Goal: Task Accomplishment & Management: Use online tool/utility

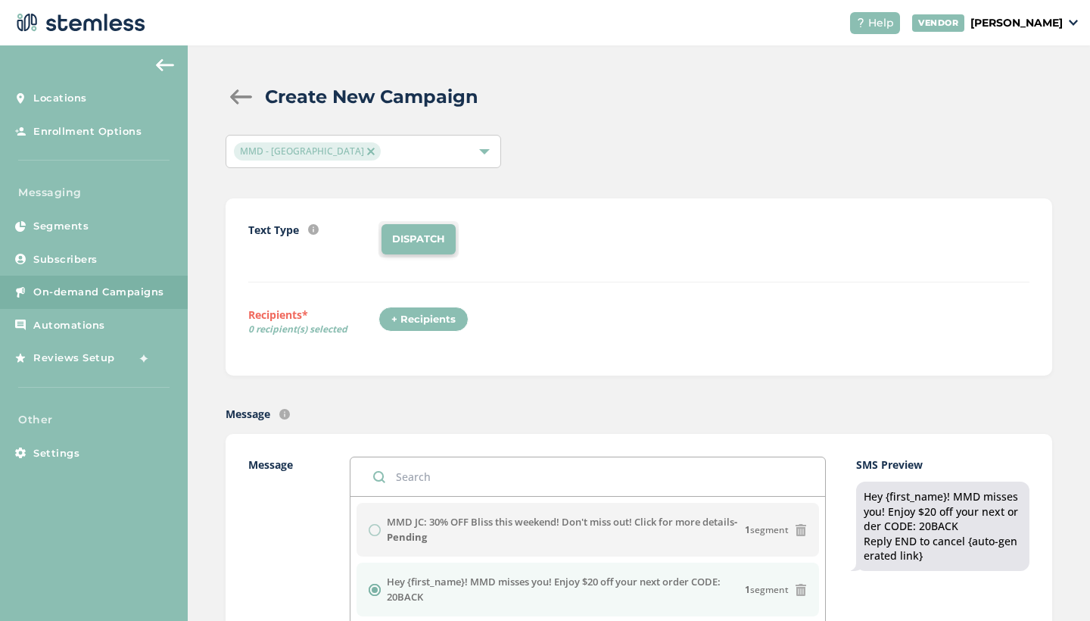
scroll to position [235, 0]
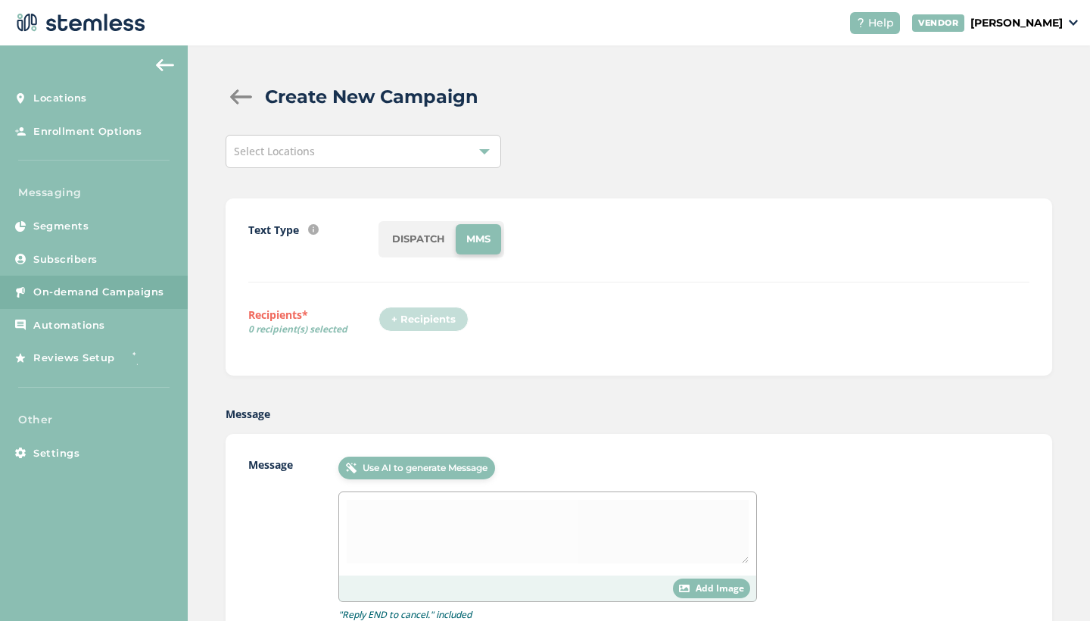
click at [322, 157] on div "Select Locations" at bounding box center [364, 151] width 276 height 33
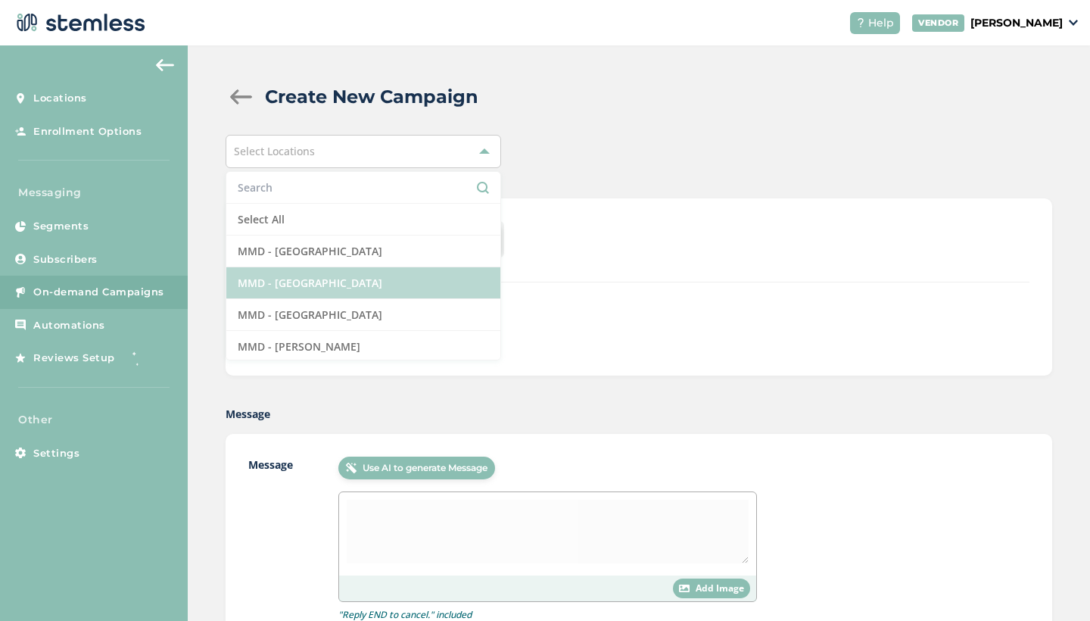
click at [344, 289] on li "MMD - [GEOGRAPHIC_DATA]" at bounding box center [363, 283] width 274 height 32
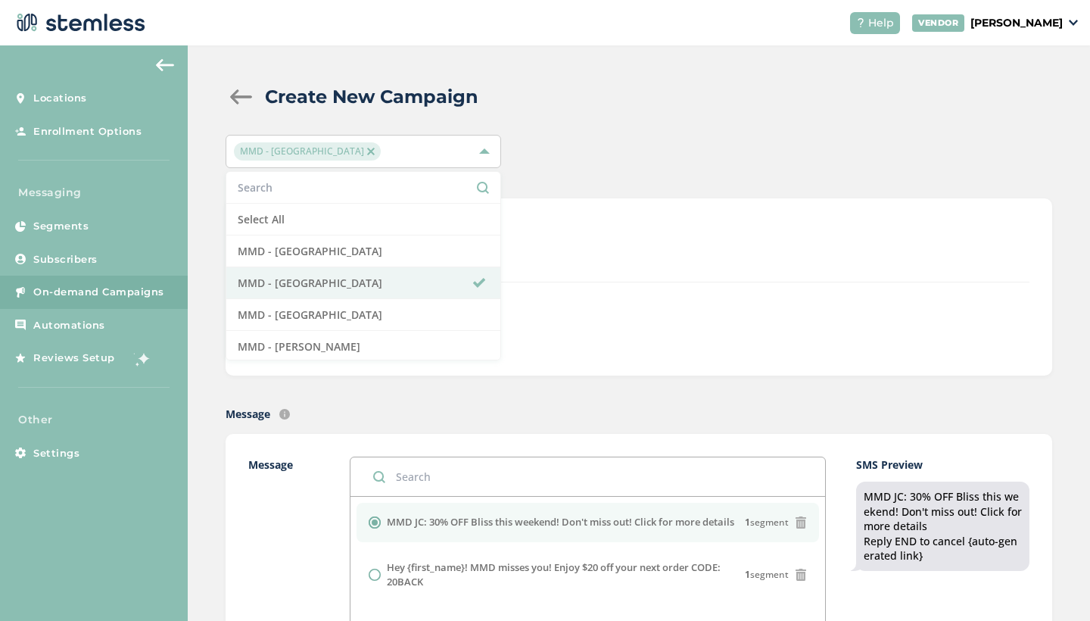
click at [625, 214] on div "Text Type SMS : A cost effective way to reach your customers. Send a intro text…" at bounding box center [639, 286] width 827 height 177
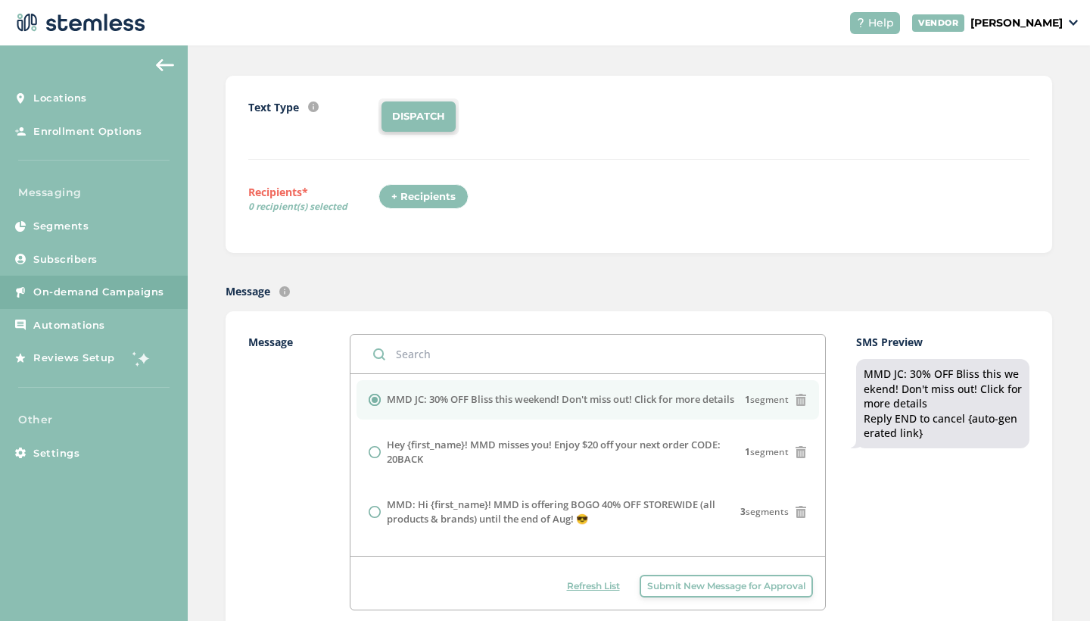
scroll to position [126, 0]
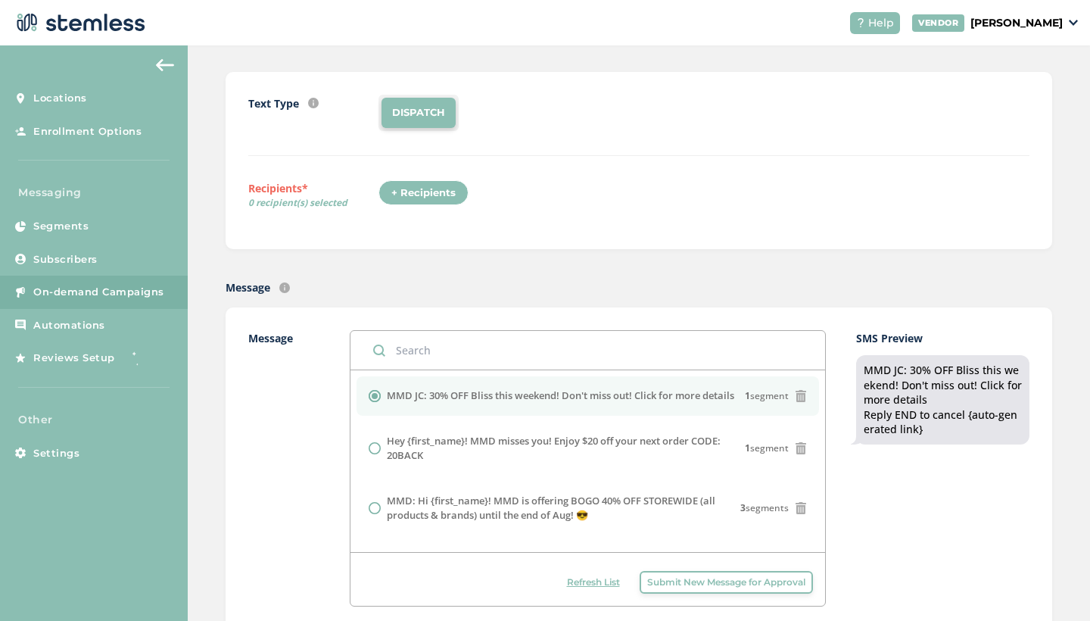
click at [443, 202] on div "+ Recipients" at bounding box center [423, 193] width 90 height 26
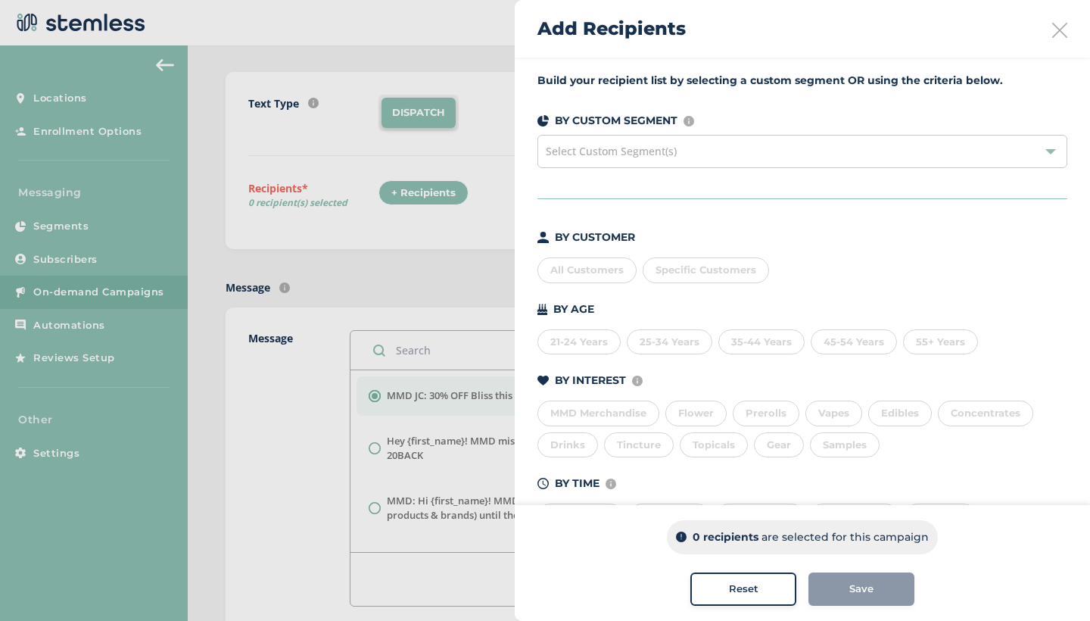
click at [570, 271] on div "All Customers" at bounding box center [586, 270] width 99 height 26
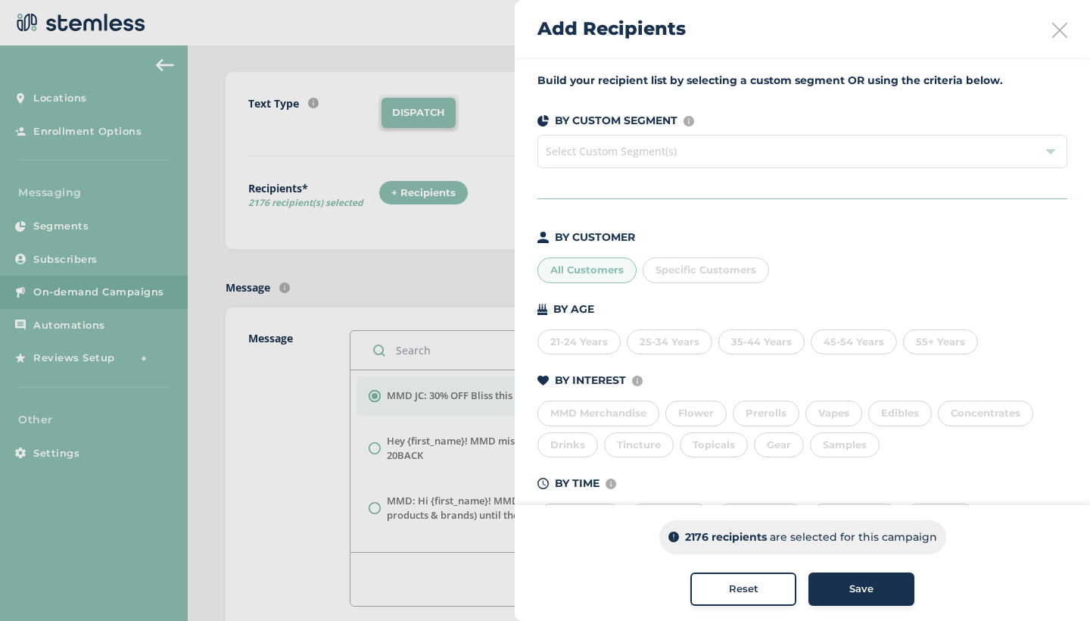
click at [892, 575] on button "Save" at bounding box center [861, 588] width 106 height 33
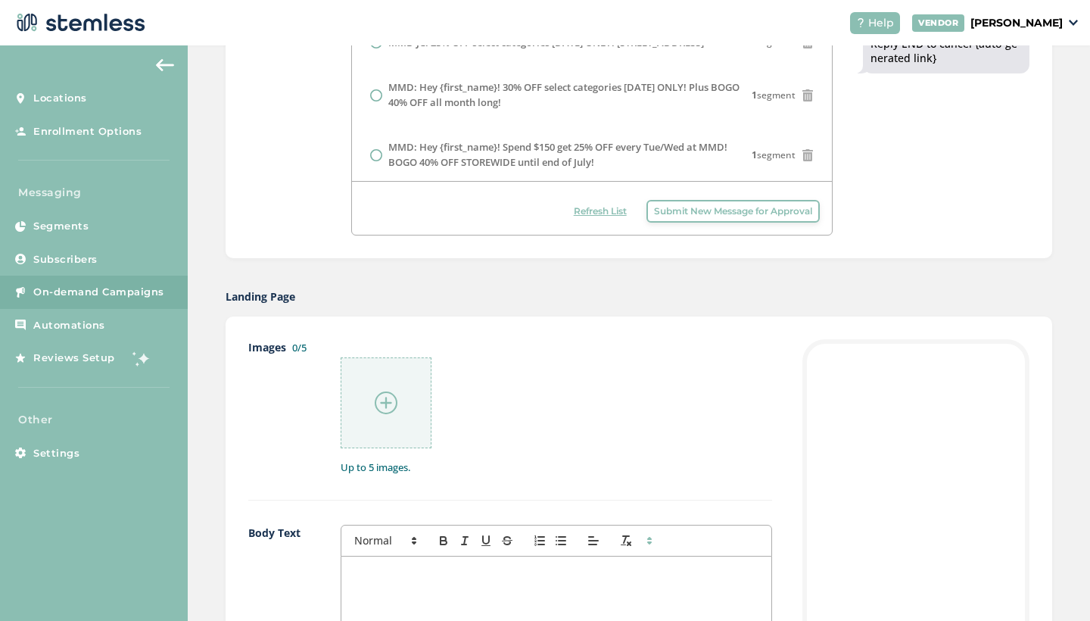
scroll to position [500, 0]
click at [388, 399] on img at bounding box center [386, 400] width 23 height 23
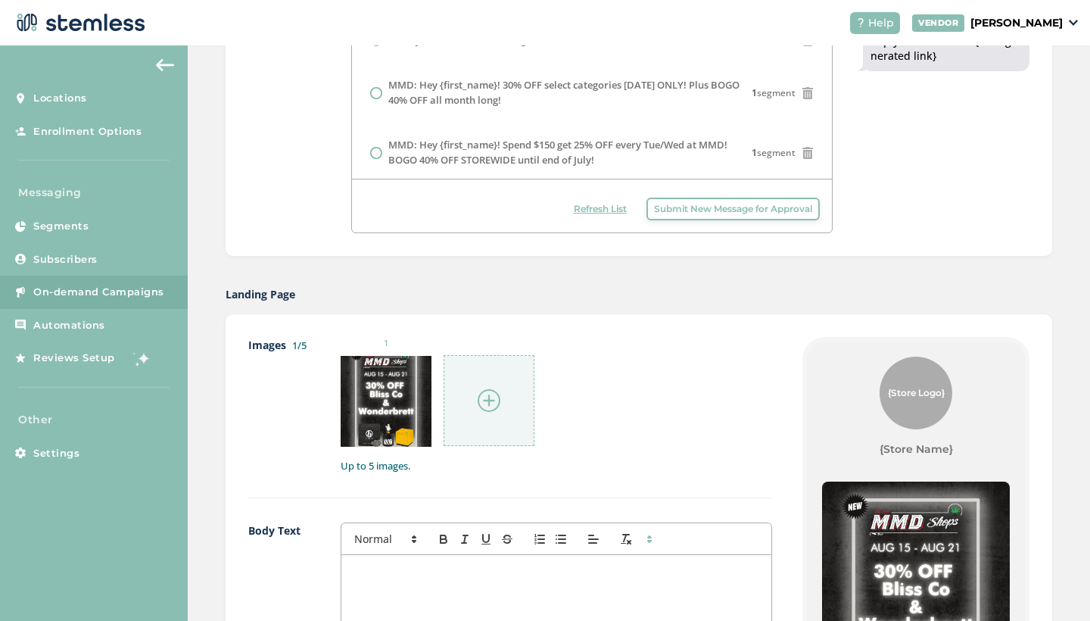
click at [489, 404] on img at bounding box center [489, 400] width 23 height 23
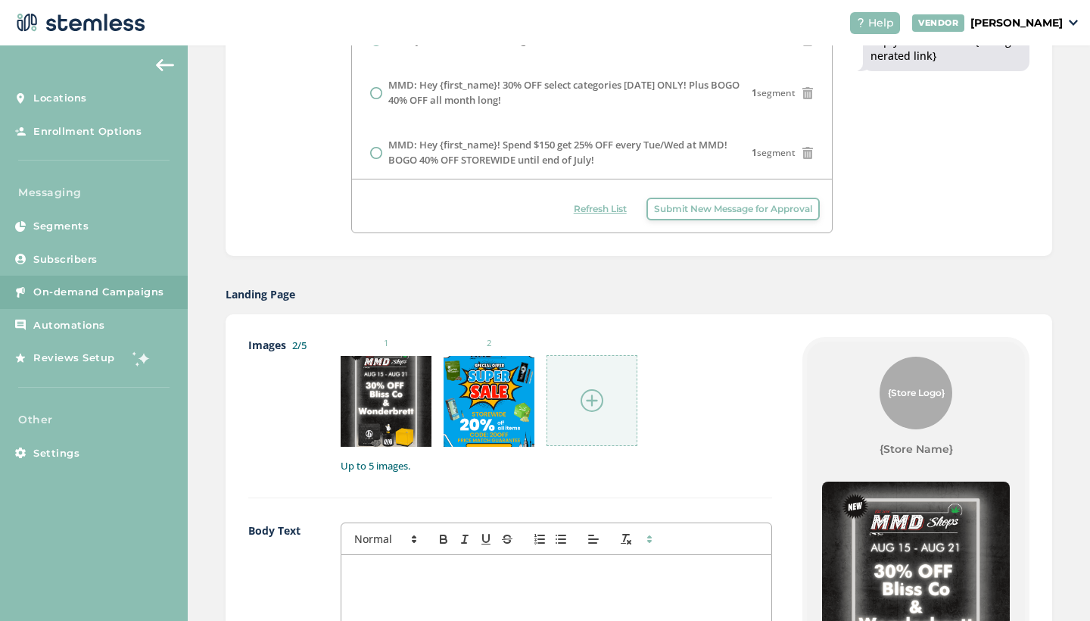
click at [588, 404] on img at bounding box center [592, 400] width 23 height 23
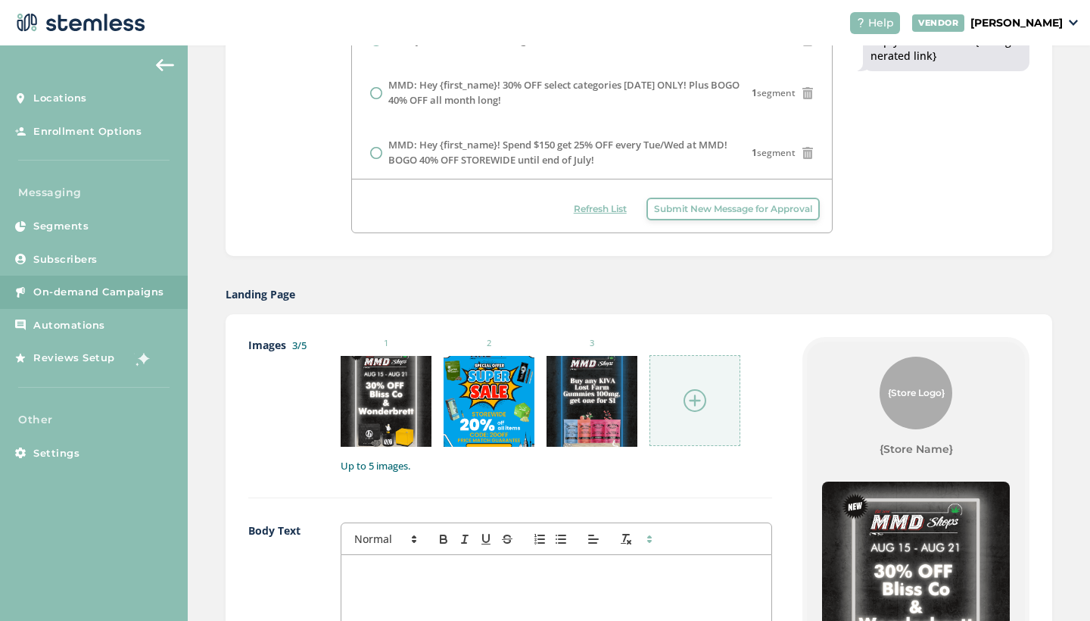
click at [696, 406] on img at bounding box center [695, 400] width 23 height 23
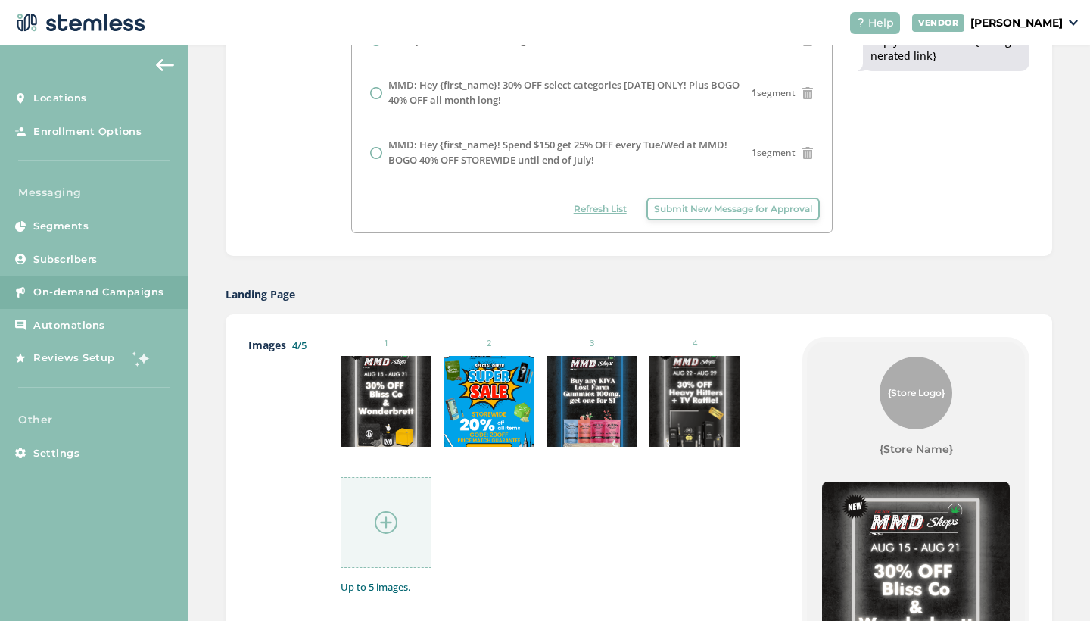
click at [385, 531] on img at bounding box center [386, 522] width 23 height 23
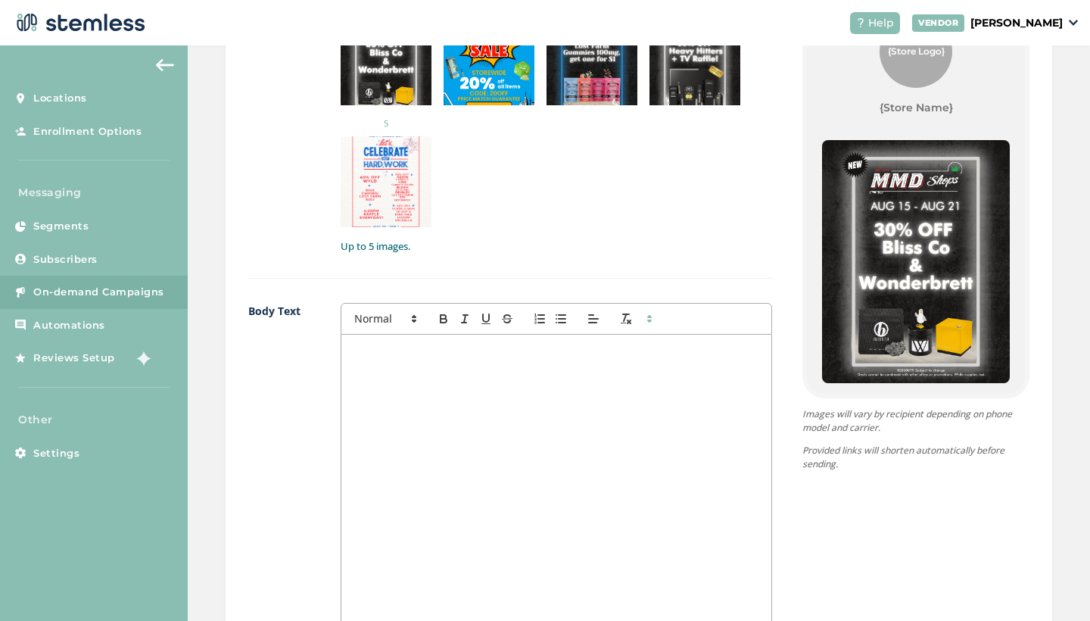
scroll to position [852, 0]
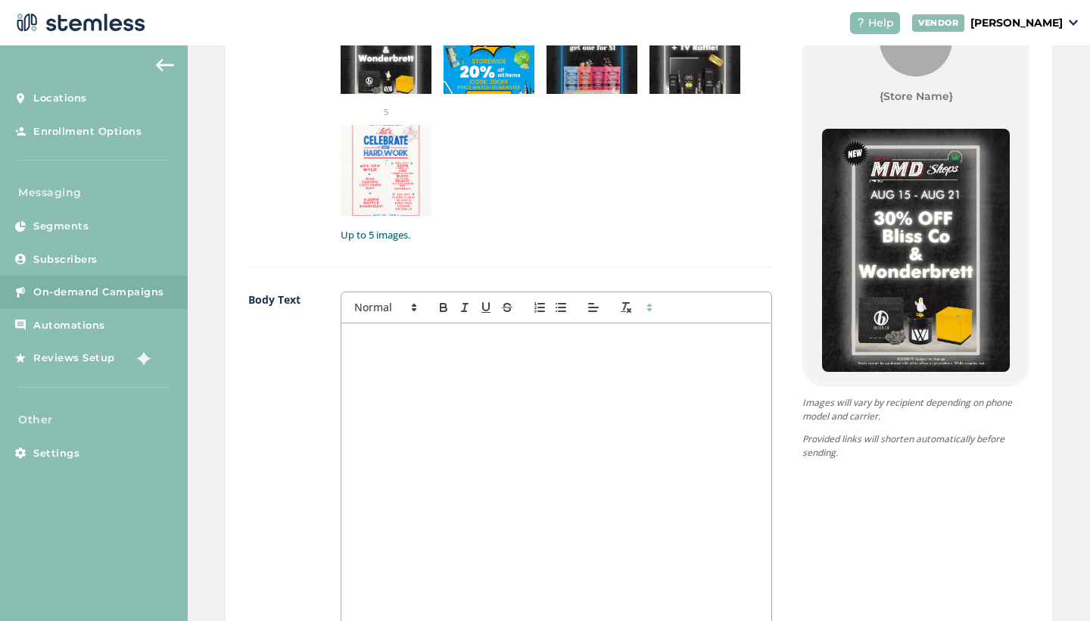
click at [503, 417] on div at bounding box center [556, 474] width 430 height 302
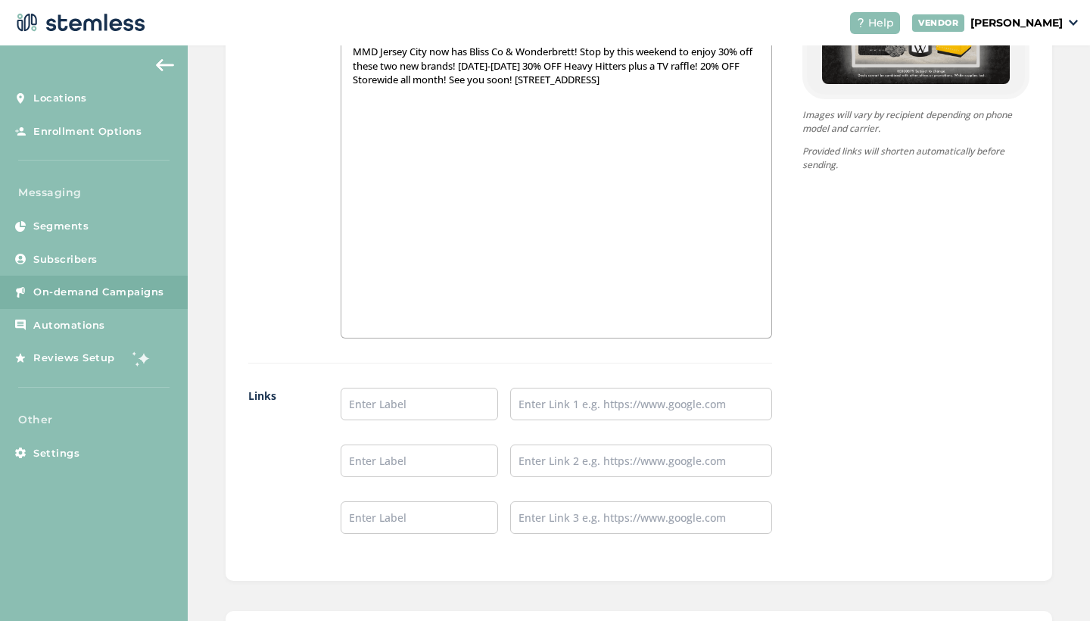
scroll to position [1269, 0]
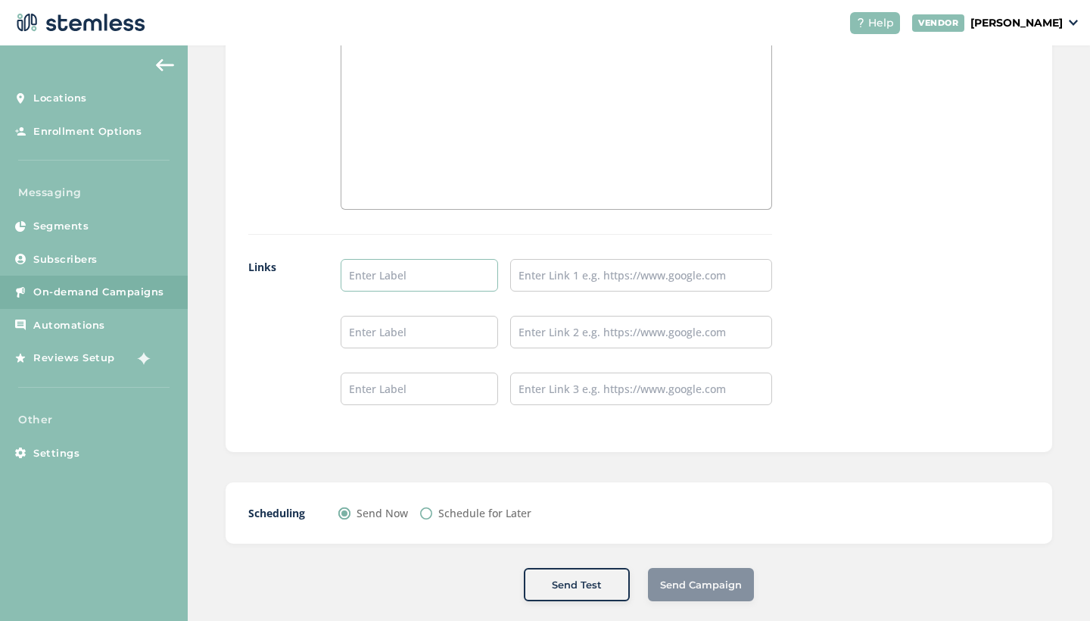
click at [398, 285] on input "text" at bounding box center [419, 275] width 157 height 33
type input "SHOP NOW"
click at [529, 265] on input "text" at bounding box center [641, 275] width 262 height 33
paste input "[URL][DOMAIN_NAME]"
type input "[URL][DOMAIN_NAME]"
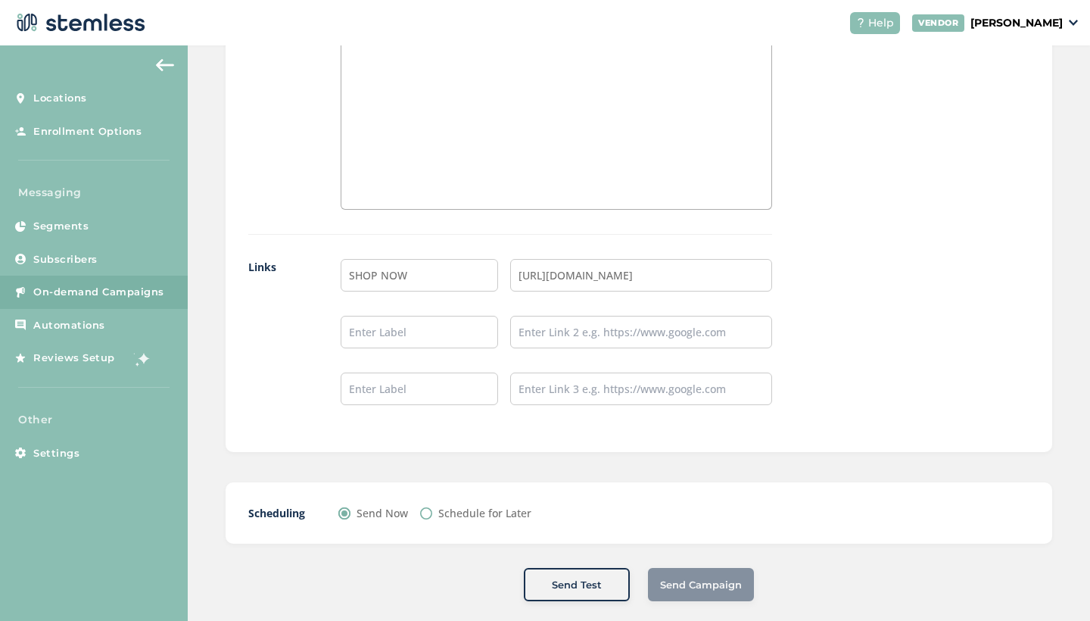
click at [734, 534] on div "Scheduling Send Now Schedule for Later" at bounding box center [639, 512] width 827 height 61
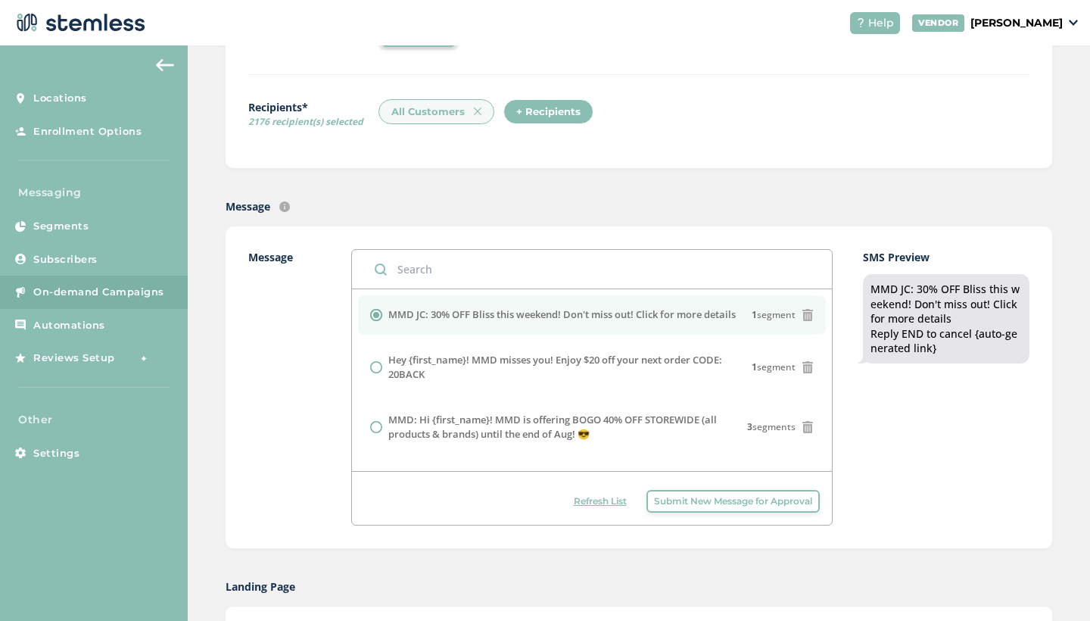
scroll to position [0, 0]
click at [879, 433] on div "SMS Preview MMD JC: 30% OFF Bliss this weekend! Don't miss out! Click for more …" at bounding box center [946, 387] width 167 height 276
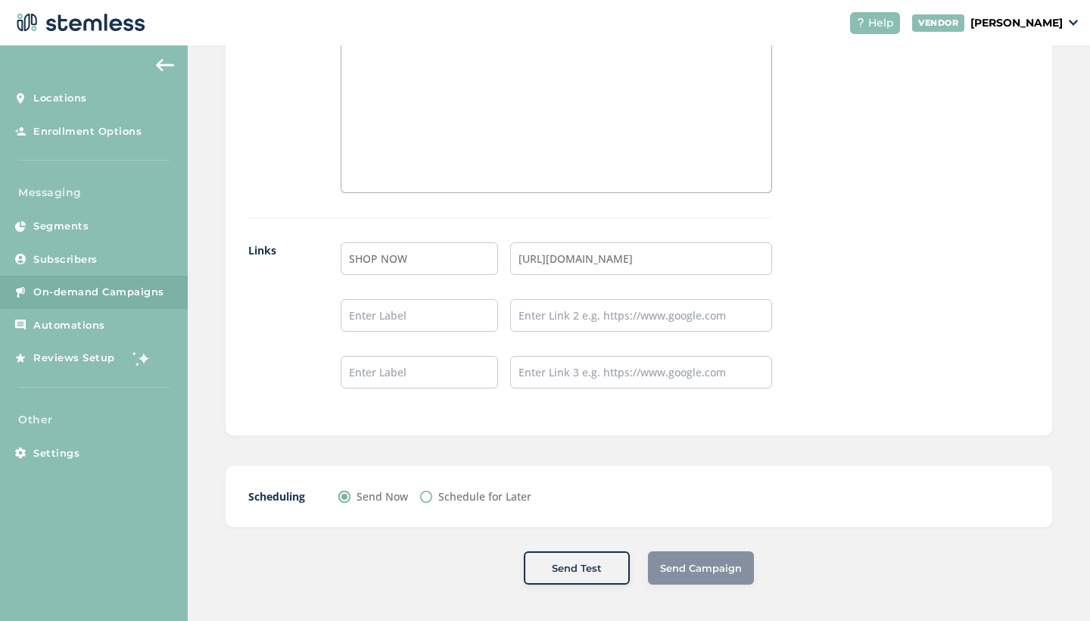
scroll to position [1285, 0]
click at [721, 569] on div "Send Campaign" at bounding box center [701, 568] width 106 height 33
click at [767, 256] on input "[URL][DOMAIN_NAME]" at bounding box center [641, 259] width 262 height 33
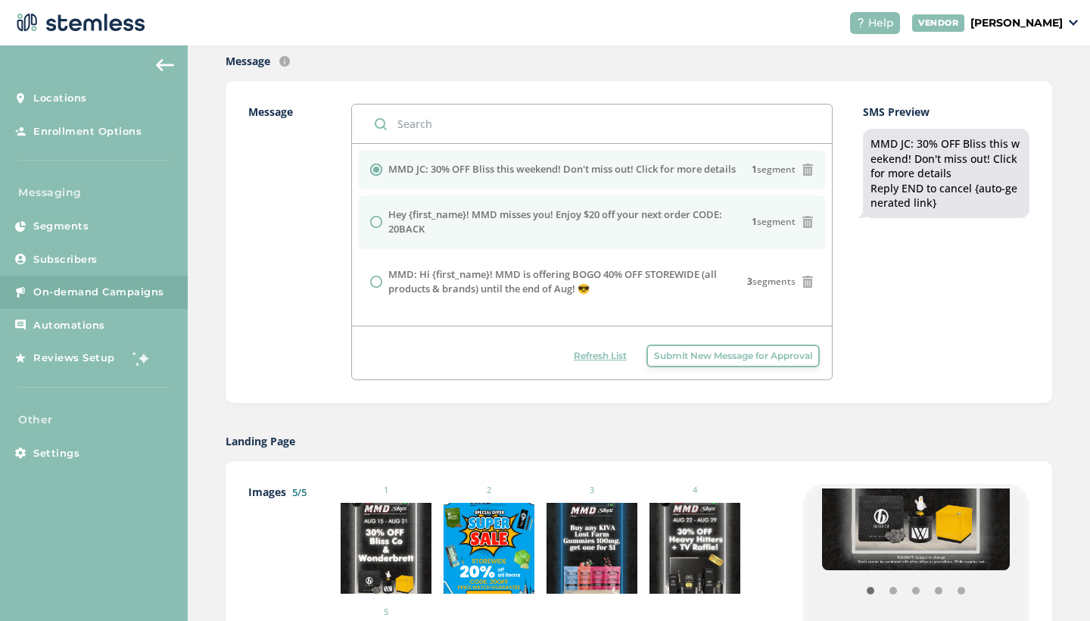
scroll to position [4, 0]
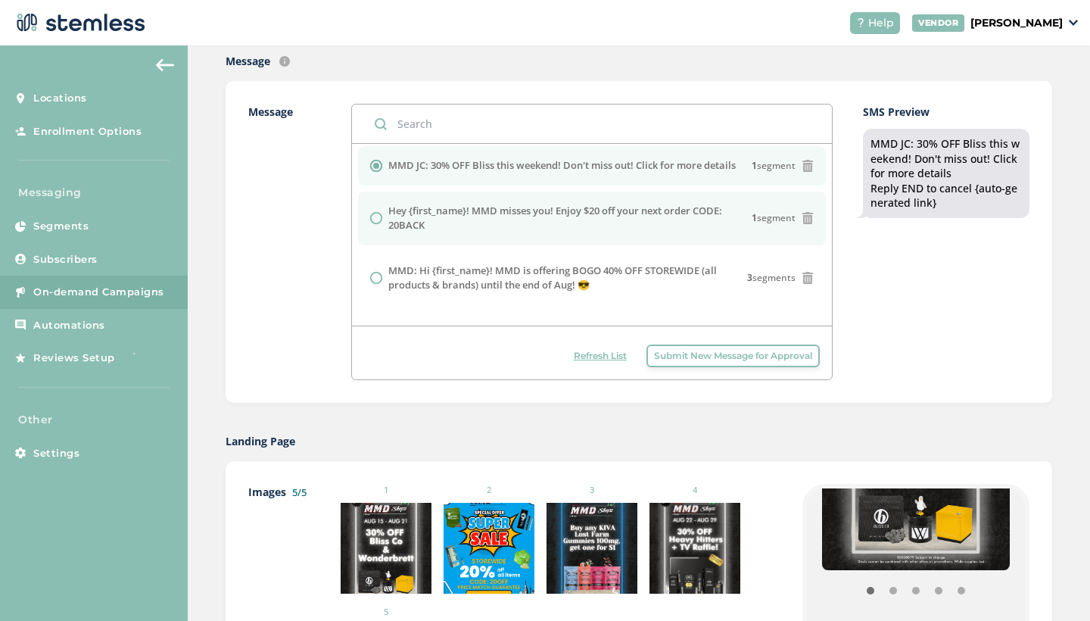
click at [422, 207] on label "Hey {first_name}! MMD misses you! Enjoy $20 off your next order CODE: 20BACK" at bounding box center [569, 219] width 363 height 30
radio input "false"
radio input "true"
click at [385, 165] on div at bounding box center [379, 166] width 18 height 12
radio input "true"
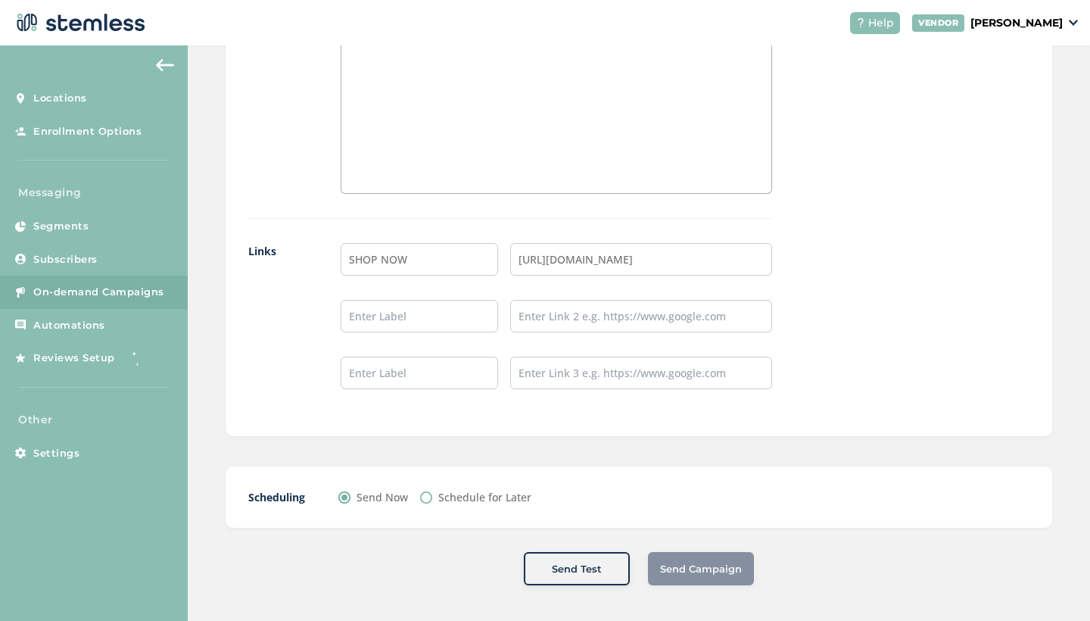
scroll to position [0, 0]
click at [495, 491] on label "Schedule for Later" at bounding box center [484, 497] width 93 height 16
click at [432, 491] on input "Schedule for Later" at bounding box center [426, 497] width 12 height 12
radio input "true"
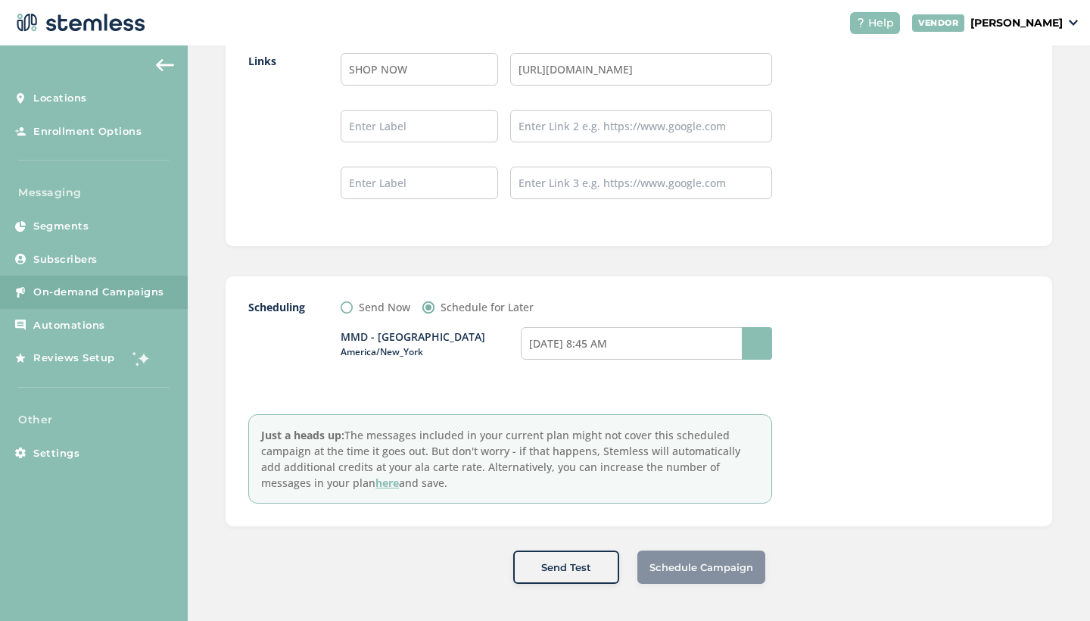
scroll to position [1473, 0]
click at [390, 305] on label "Send Now" at bounding box center [384, 309] width 51 height 16
click at [353, 305] on input "Send Now" at bounding box center [347, 309] width 12 height 12
radio input "true"
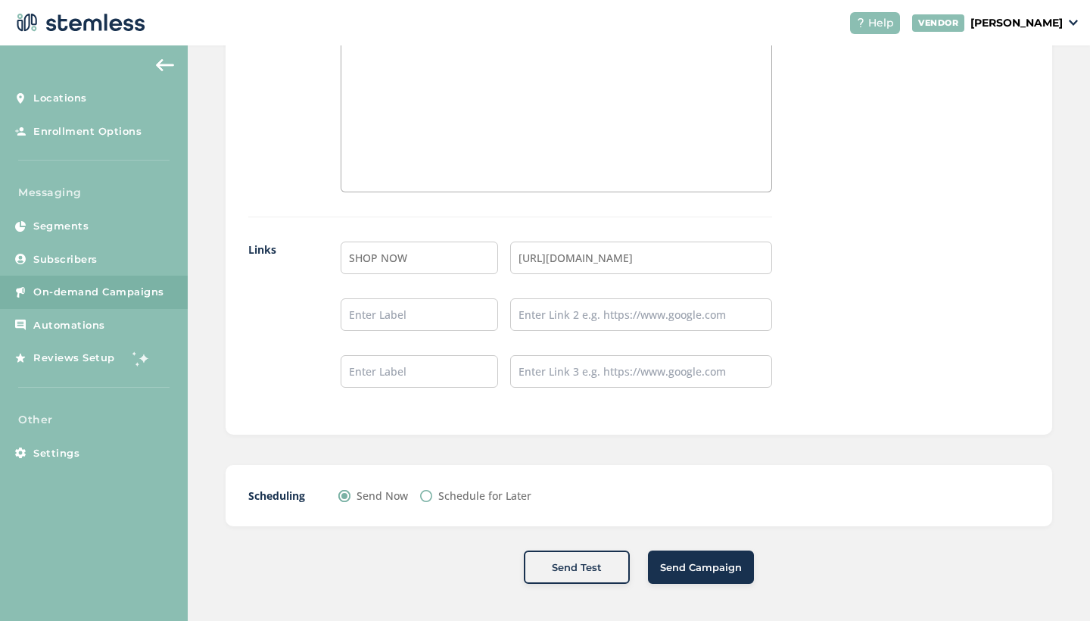
scroll to position [1285, 0]
click at [714, 575] on button "Send Campaign" at bounding box center [701, 568] width 106 height 33
